Goal: Navigation & Orientation: Find specific page/section

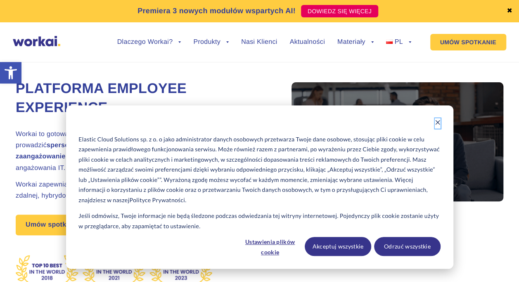
click at [436, 123] on icon "Dismiss cookie banner" at bounding box center [438, 122] width 6 height 6
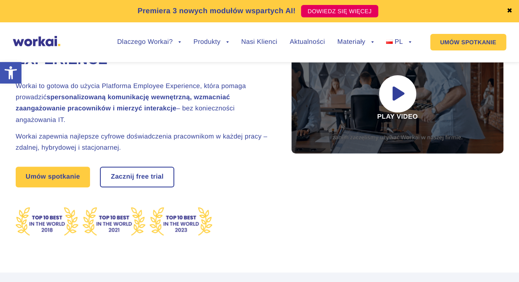
scroll to position [83, 0]
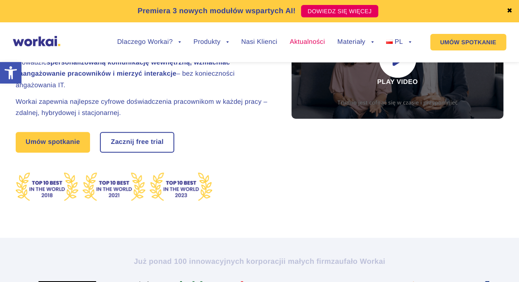
click at [301, 40] on link "Aktualności" at bounding box center [306, 42] width 35 height 7
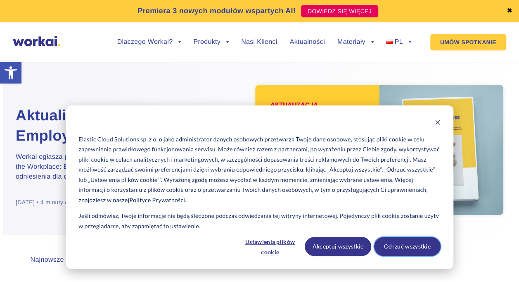
click at [389, 250] on button "Odrzuć wszystkie" at bounding box center [407, 246] width 66 height 19
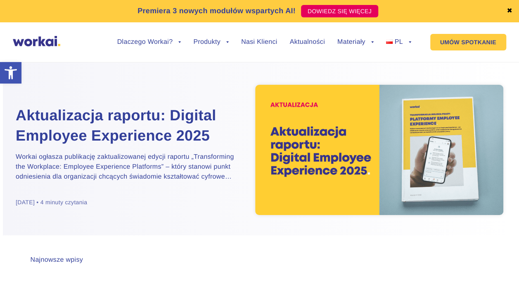
click at [507, 8] on link "✖" at bounding box center [510, 11] width 6 height 7
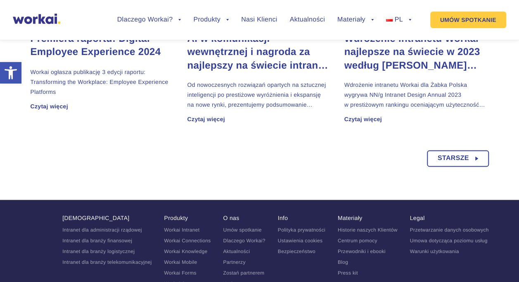
scroll to position [669, 0]
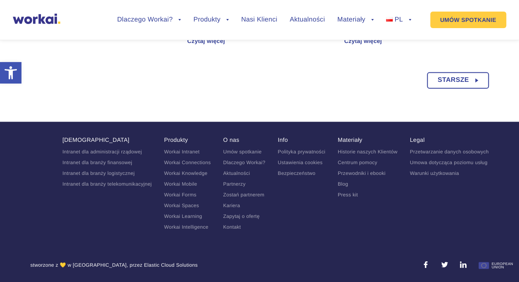
click at [228, 204] on link "Kariera" at bounding box center [231, 205] width 17 height 6
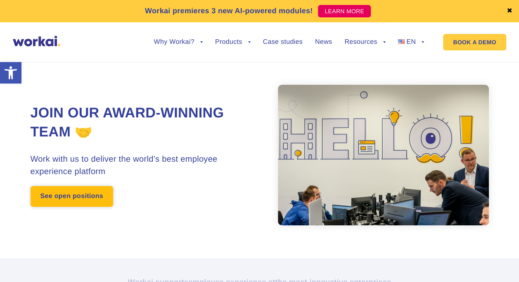
click at [79, 192] on link "See open positions" at bounding box center [72, 196] width 83 height 21
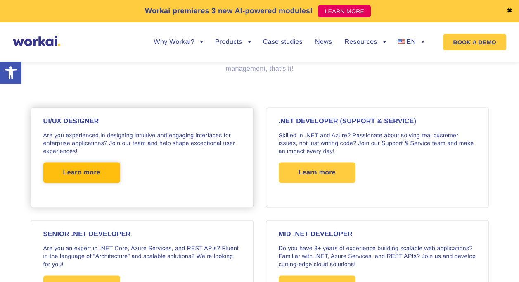
scroll to position [660, 0]
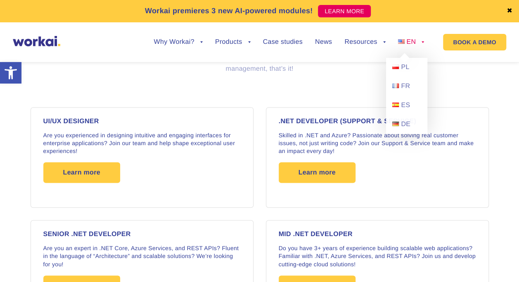
click at [413, 42] on span "EN" at bounding box center [410, 41] width 9 height 7
click at [400, 61] on link "PL" at bounding box center [406, 67] width 41 height 19
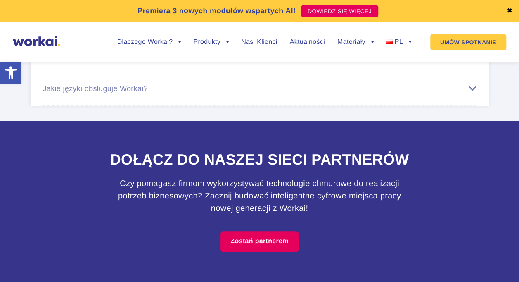
scroll to position [4969, 0]
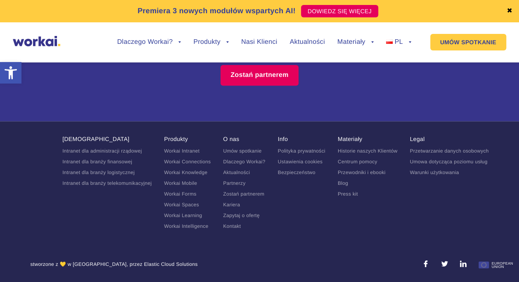
click at [225, 206] on link "Kariera" at bounding box center [231, 205] width 17 height 6
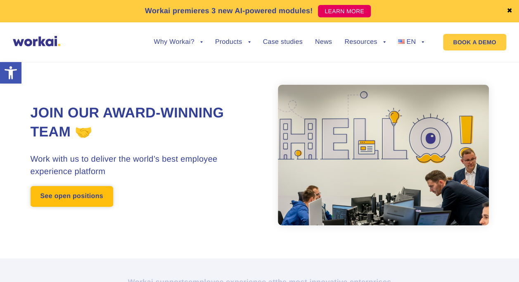
click at [81, 205] on link "See open positions" at bounding box center [72, 196] width 83 height 21
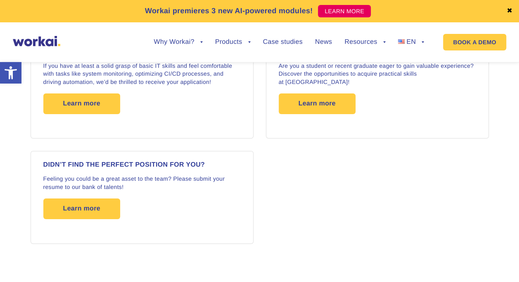
scroll to position [1455, 0]
